Goal: Information Seeking & Learning: Check status

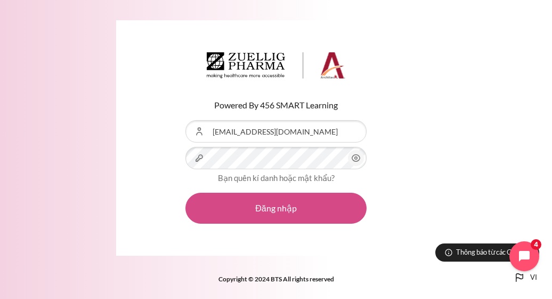
click at [280, 202] on button "Đăng nhập" at bounding box center [276, 207] width 181 height 31
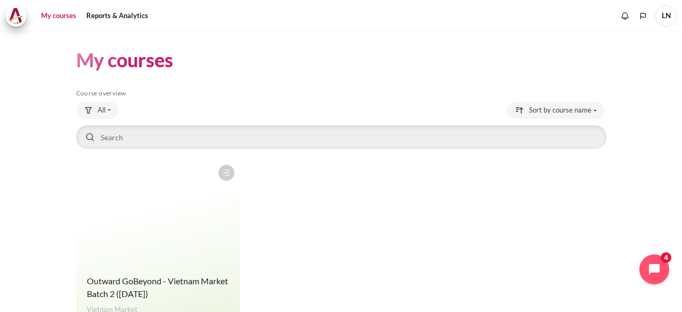
click at [156, 253] on figure "Content" at bounding box center [158, 212] width 164 height 107
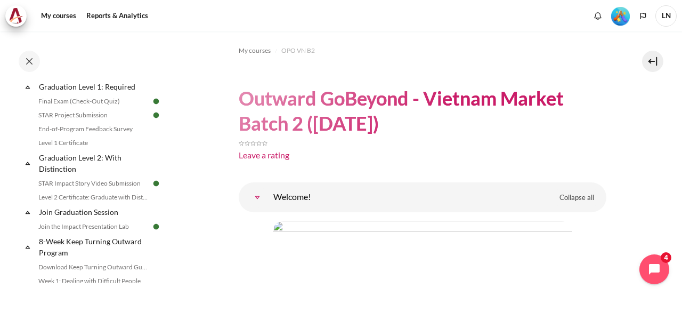
scroll to position [1164, 0]
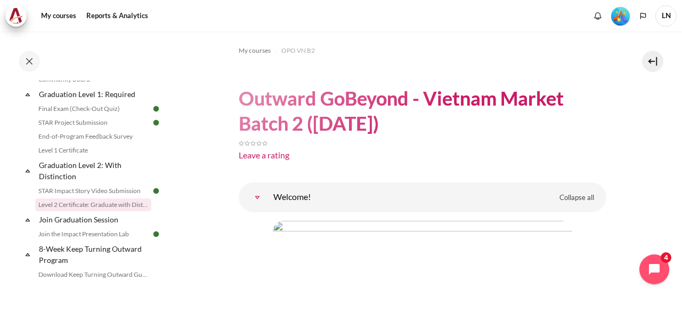
click at [95, 209] on link "Level 2 Certificate: Graduate with Distinction" at bounding box center [93, 204] width 116 height 13
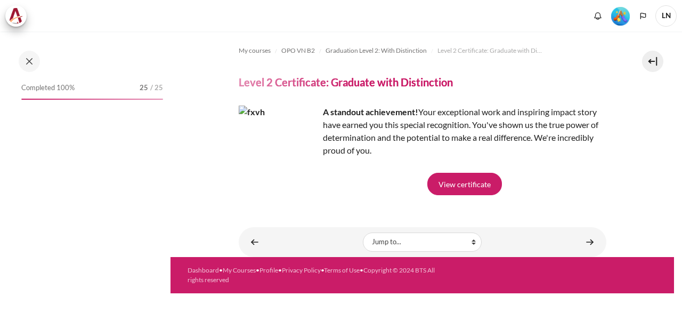
scroll to position [1198, 0]
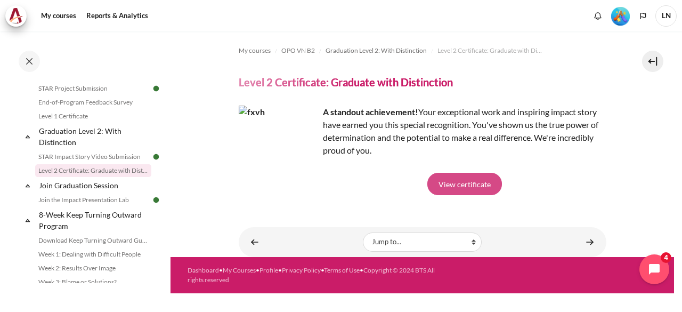
click at [462, 184] on link "View certificate" at bounding box center [465, 184] width 75 height 22
